Goal: Information Seeking & Learning: Learn about a topic

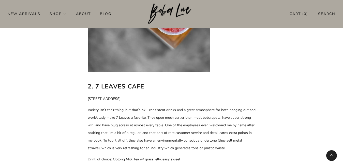
scroll to position [664, 0]
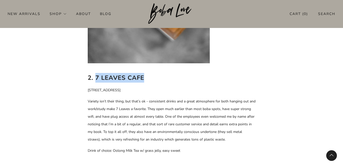
drag, startPoint x: 96, startPoint y: 64, endPoint x: 145, endPoint y: 64, distance: 49.1
click at [145, 73] on h2 "2. 7 Leaves Cafe" at bounding box center [172, 78] width 168 height 10
copy b "7 Leaves Cafe"
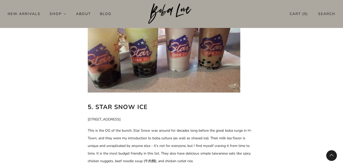
scroll to position [1300, 0]
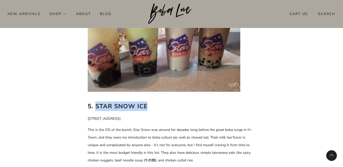
drag, startPoint x: 95, startPoint y: 92, endPoint x: 149, endPoint y: 91, distance: 54.0
click at [149, 102] on h2 "5. Star Snow Ice" at bounding box center [172, 107] width 168 height 10
copy b "Star Snow Ice"
click at [58, 66] on section "best boba Best Boba: Top 9 bubble tea in [GEOGRAPHIC_DATA] Welcome to our Best …" at bounding box center [171, 61] width 343 height 2627
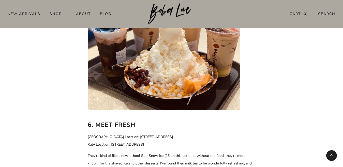
scroll to position [1555, 0]
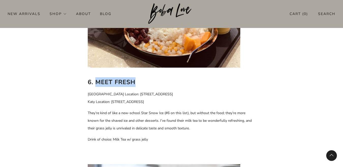
drag, startPoint x: 95, startPoint y: 65, endPoint x: 136, endPoint y: 69, distance: 40.4
click at [136, 77] on h2 "6. Meet Fresh" at bounding box center [172, 82] width 168 height 10
copy b "Meet Fresh"
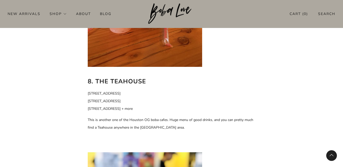
scroll to position [1987, 0]
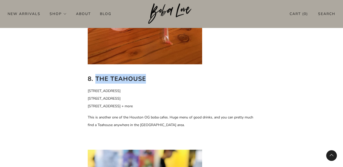
drag, startPoint x: 96, startPoint y: 63, endPoint x: 148, endPoint y: 63, distance: 51.7
click at [148, 74] on h2 "8. The Teahouse" at bounding box center [172, 79] width 168 height 10
copy b "The Teahouse"
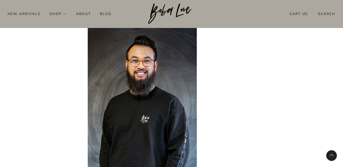
scroll to position [2395, 0]
